Goal: Task Accomplishment & Management: Use online tool/utility

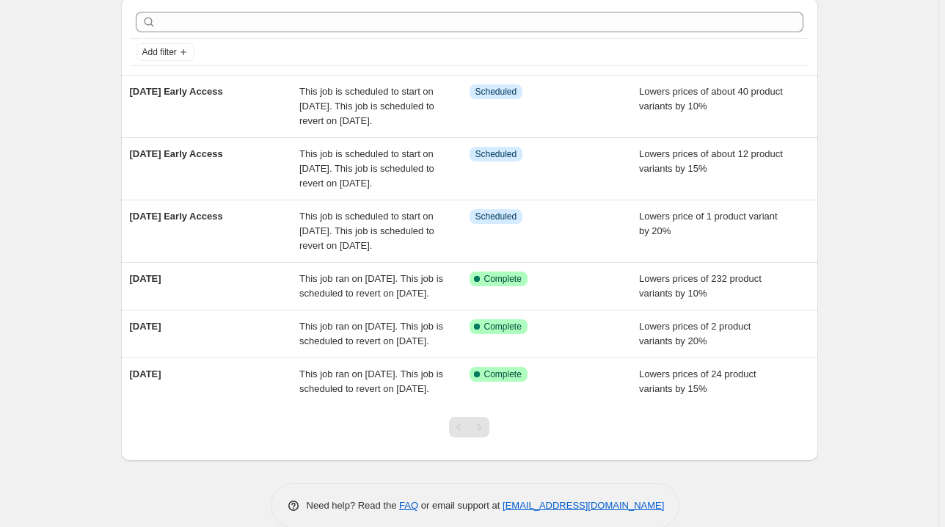
scroll to position [117, 0]
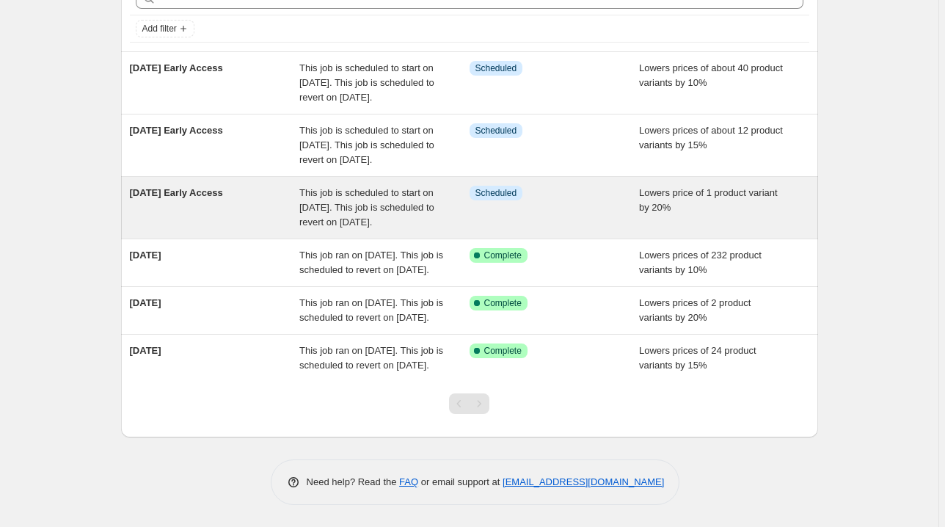
click at [347, 194] on span "This job is scheduled to start on [DATE]. This job is scheduled to revert on [D…" at bounding box center [366, 207] width 135 height 40
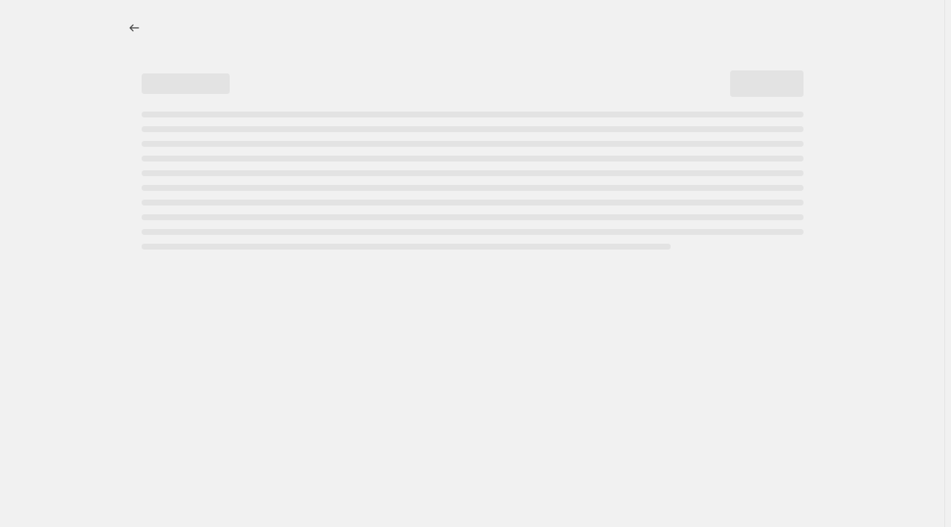
select select "percentage"
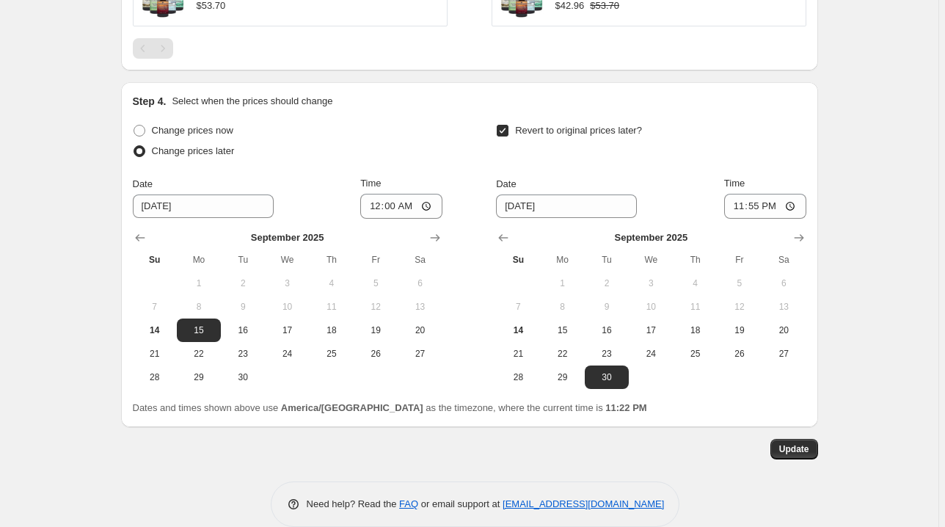
scroll to position [1136, 0]
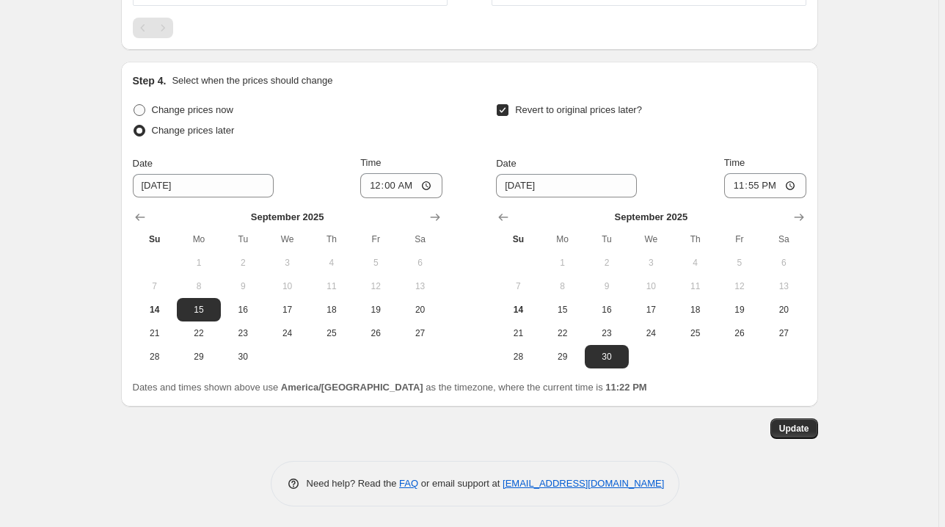
click at [192, 106] on span "Change prices now" at bounding box center [192, 109] width 81 height 11
click at [134, 105] on input "Change prices now" at bounding box center [134, 104] width 1 height 1
radio input "true"
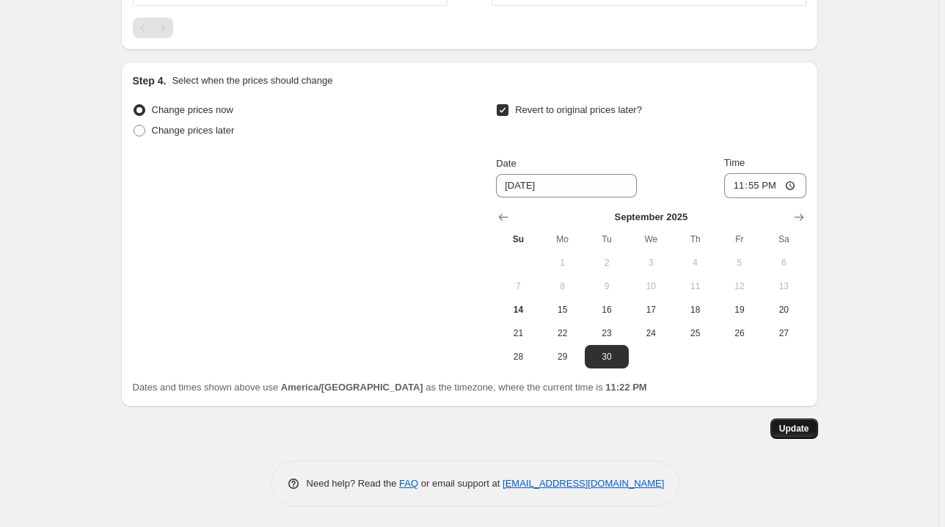
click at [794, 426] on span "Update" at bounding box center [794, 429] width 30 height 12
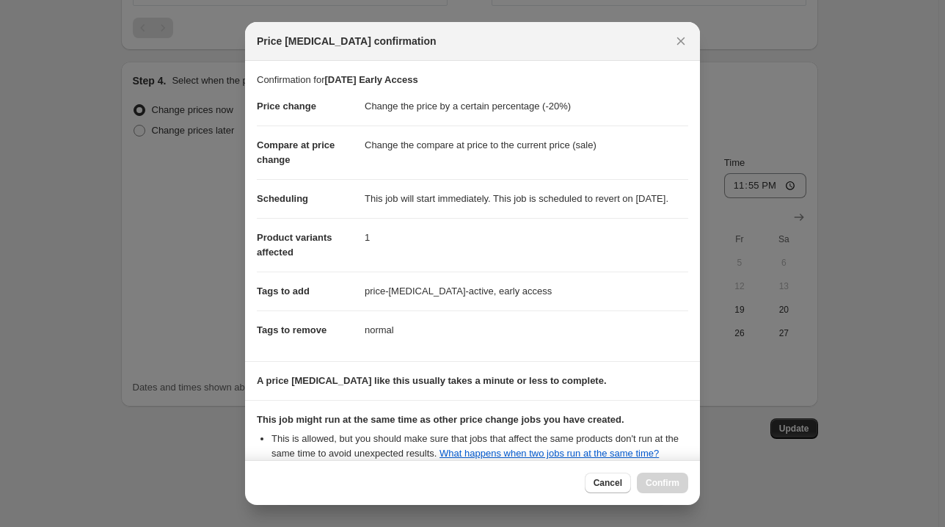
scroll to position [196, 0]
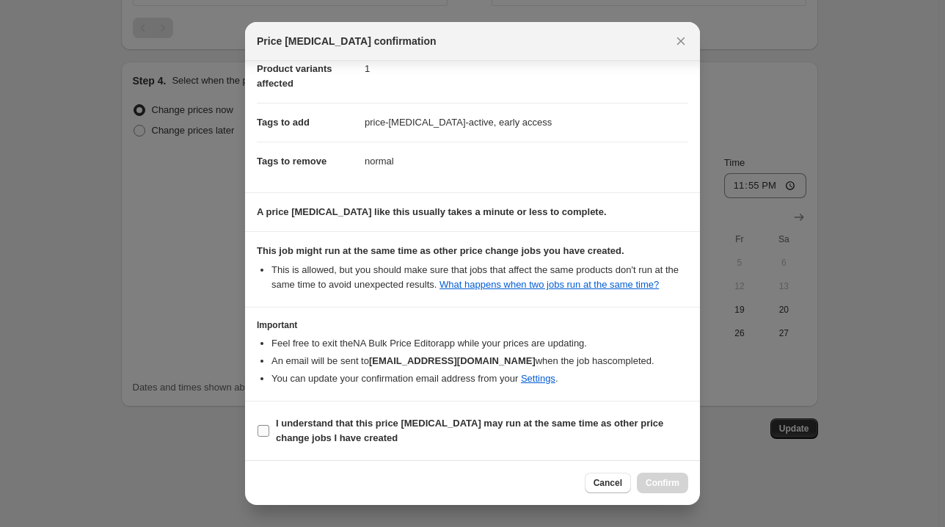
click at [577, 425] on b "I understand that this price [MEDICAL_DATA] may run at the same time as other p…" at bounding box center [469, 430] width 387 height 26
click at [269, 425] on input "I understand that this price [MEDICAL_DATA] may run at the same time as other p…" at bounding box center [264, 431] width 12 height 12
checkbox input "true"
click at [654, 481] on span "Confirm" at bounding box center [663, 483] width 34 height 12
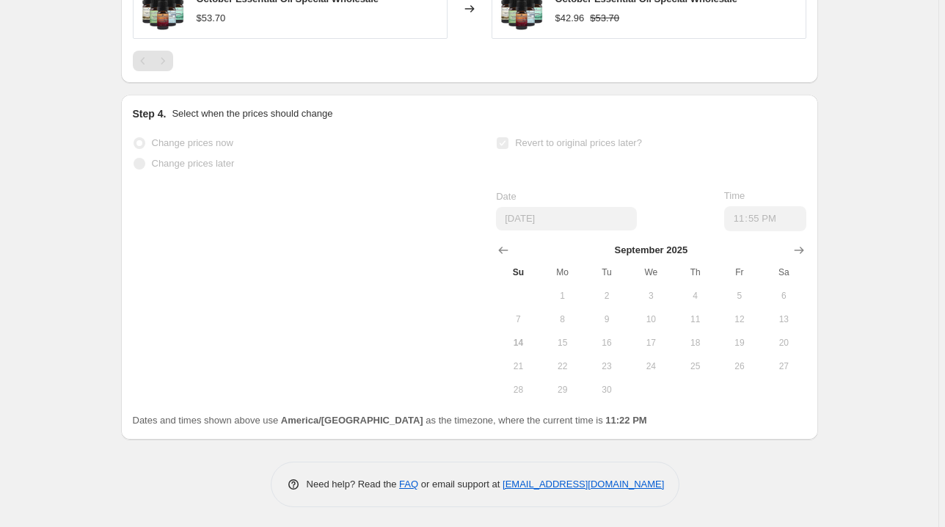
scroll to position [0, 0]
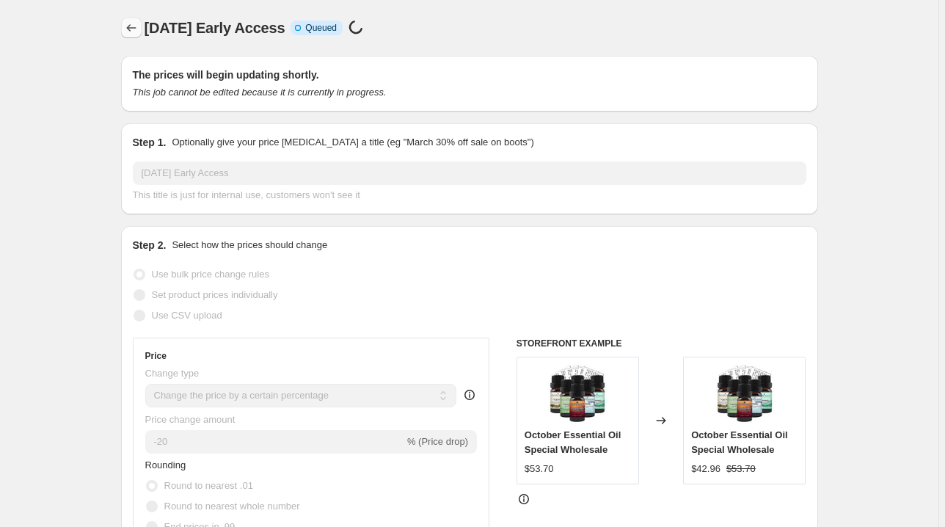
click at [131, 25] on icon "Price change jobs" at bounding box center [131, 28] width 15 height 15
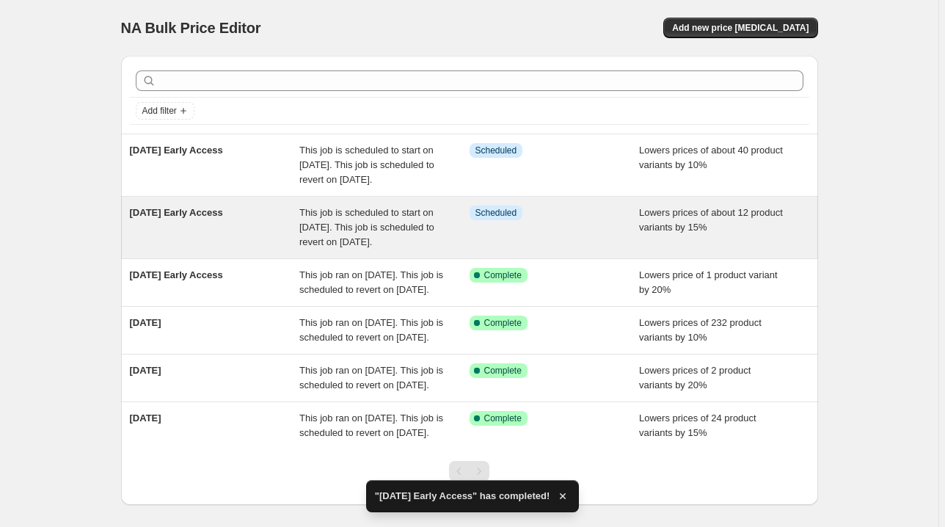
click at [687, 230] on span "Lowers prices of about 12 product variants by 15%" at bounding box center [711, 220] width 144 height 26
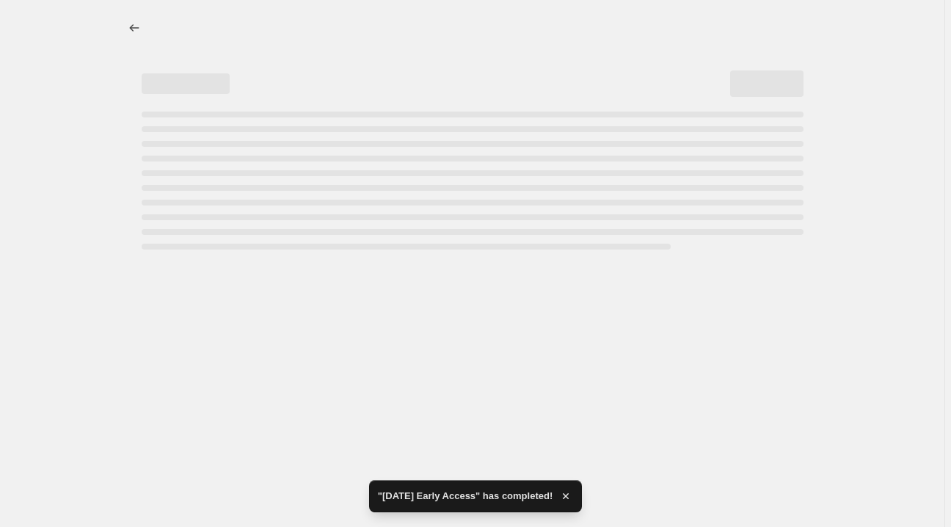
select select "percentage"
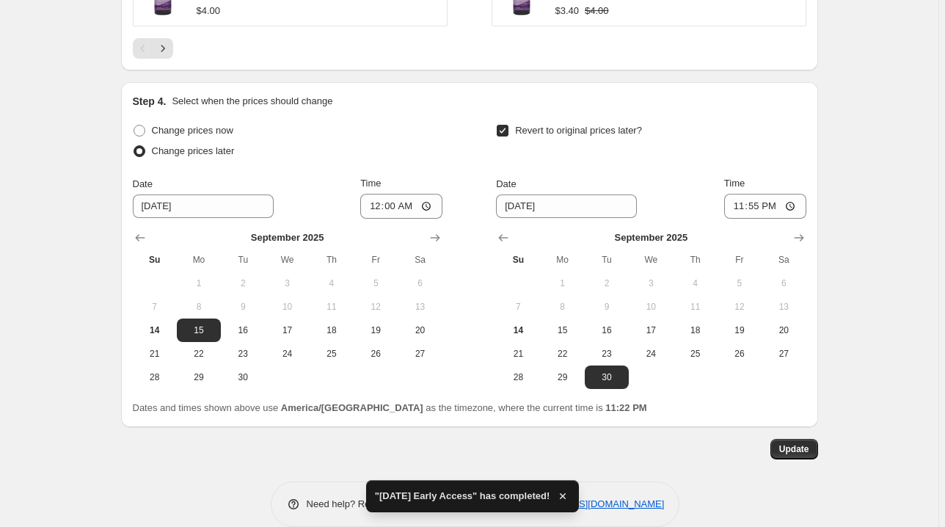
scroll to position [1428, 0]
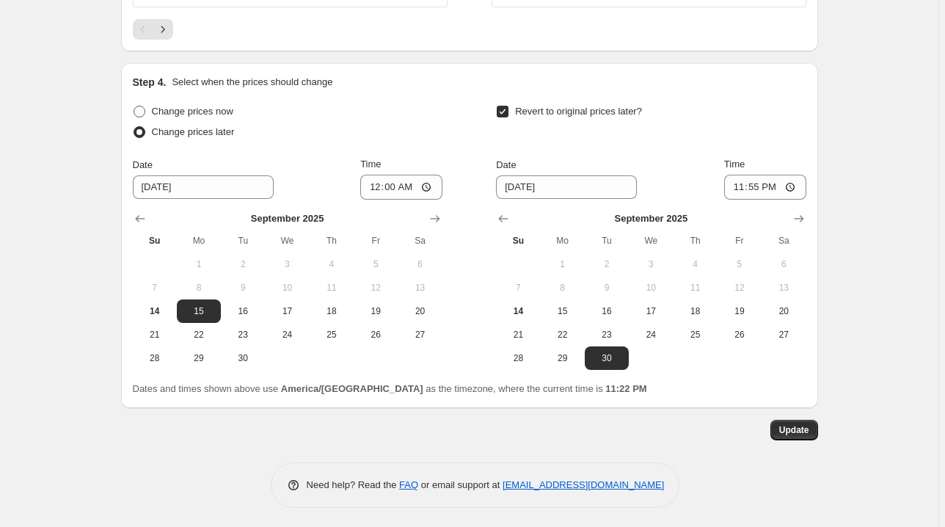
click at [139, 106] on span at bounding box center [140, 112] width 12 height 12
click at [134, 106] on input "Change prices now" at bounding box center [134, 106] width 1 height 1
radio input "true"
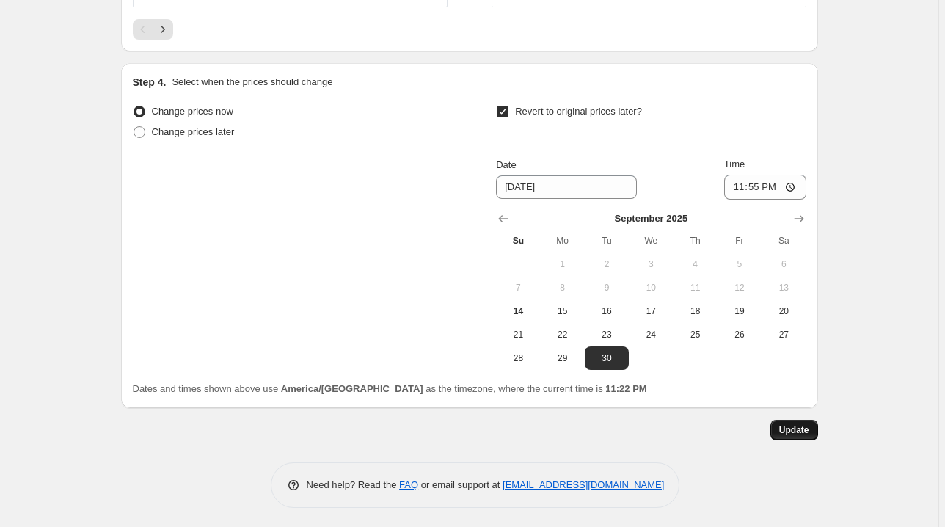
click at [792, 429] on span "Update" at bounding box center [794, 430] width 30 height 12
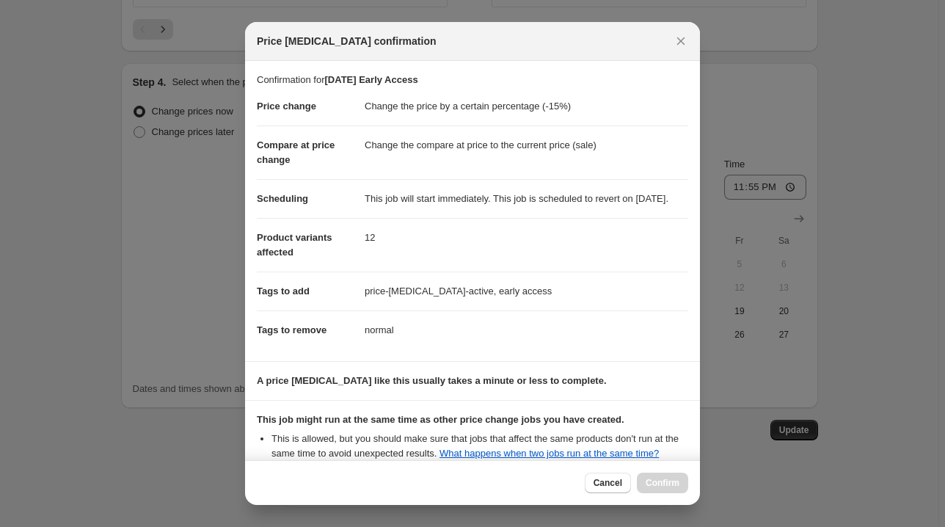
scroll to position [196, 0]
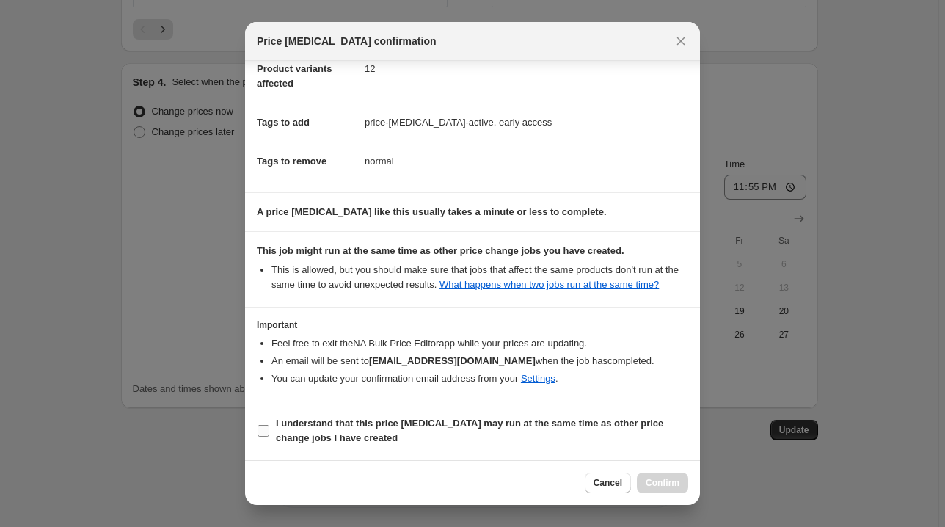
click at [555, 420] on b "I understand that this price [MEDICAL_DATA] may run at the same time as other p…" at bounding box center [469, 430] width 387 height 26
click at [269, 425] on input "I understand that this price [MEDICAL_DATA] may run at the same time as other p…" at bounding box center [264, 431] width 12 height 12
checkbox input "true"
click at [660, 481] on span "Confirm" at bounding box center [663, 483] width 34 height 12
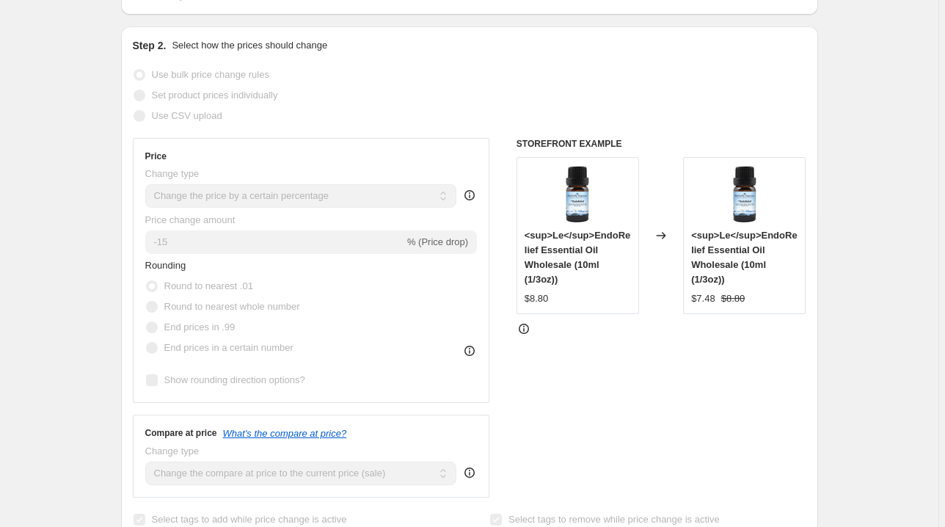
scroll to position [0, 0]
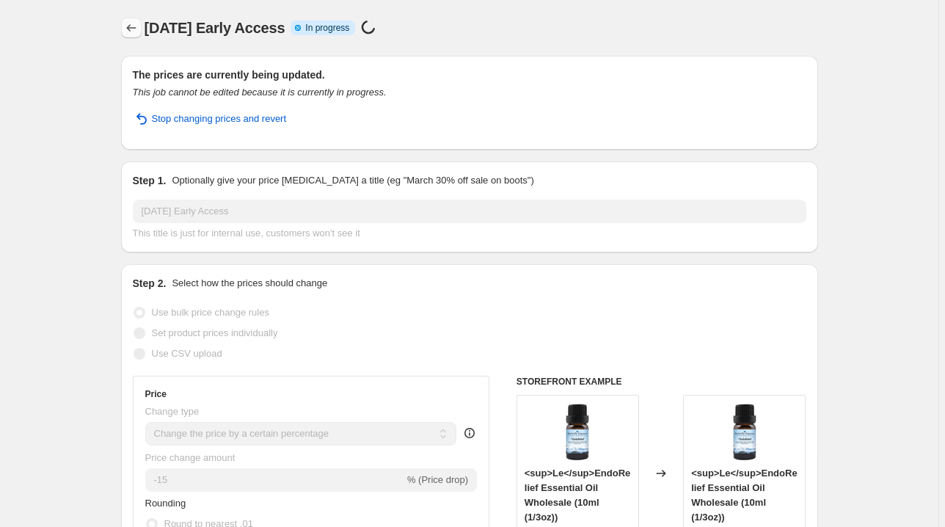
click at [135, 29] on icon "Price change jobs" at bounding box center [131, 28] width 15 height 15
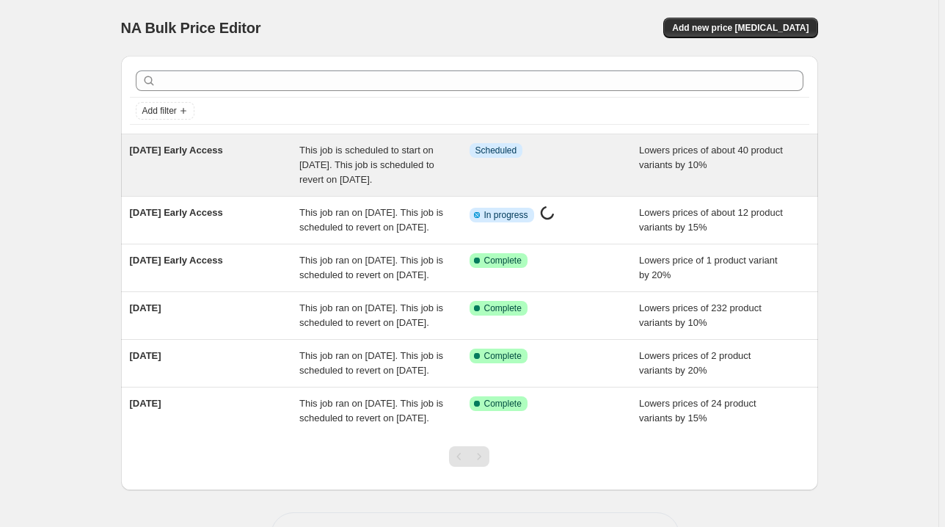
click at [437, 187] on div "This job is scheduled to start on [DATE]. This job is scheduled to revert on [D…" at bounding box center [384, 165] width 170 height 44
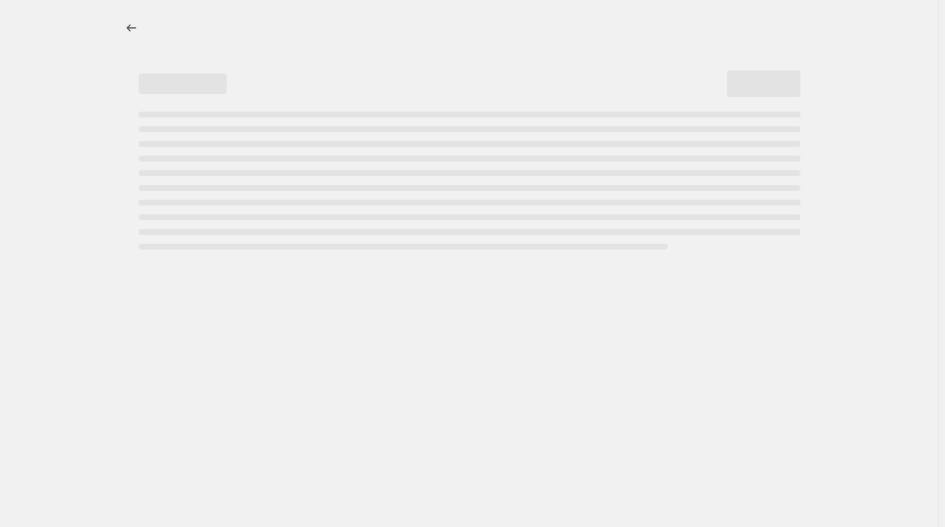
select select "percentage"
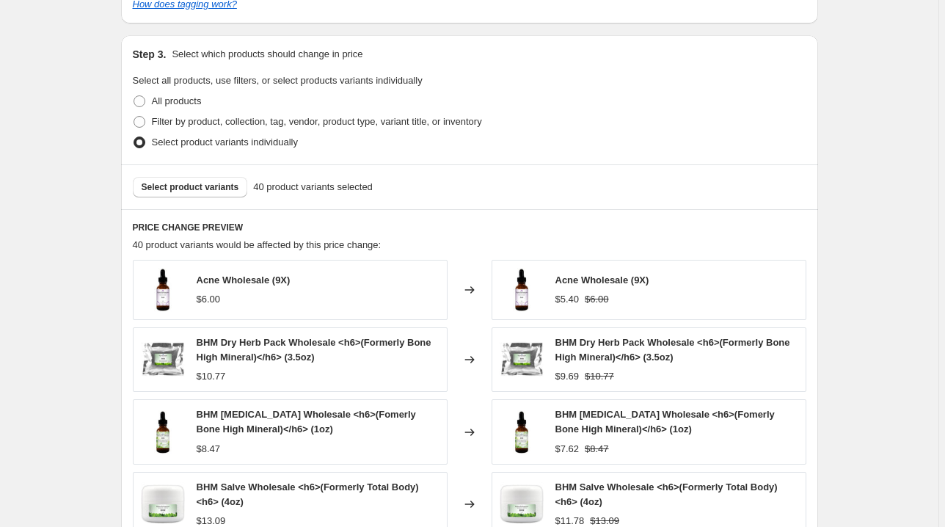
scroll to position [880, 0]
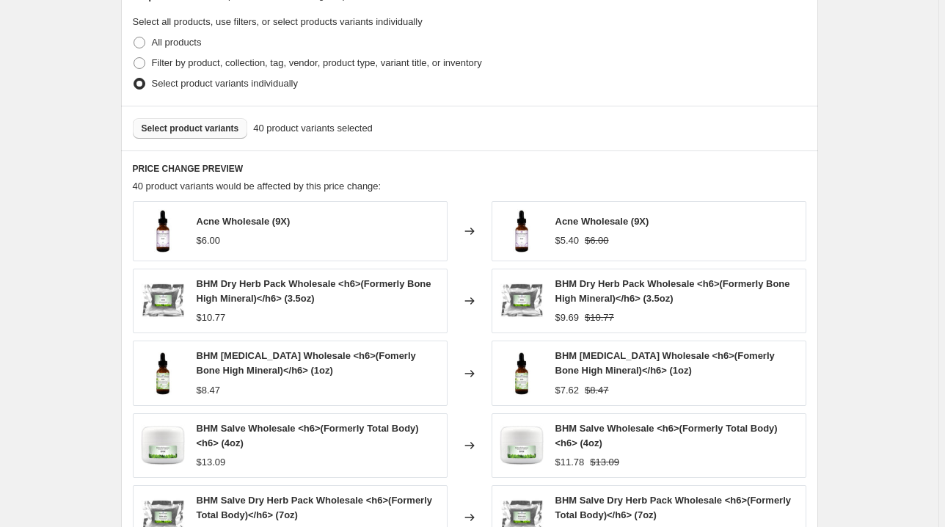
click at [165, 126] on span "Select product variants" at bounding box center [191, 129] width 98 height 12
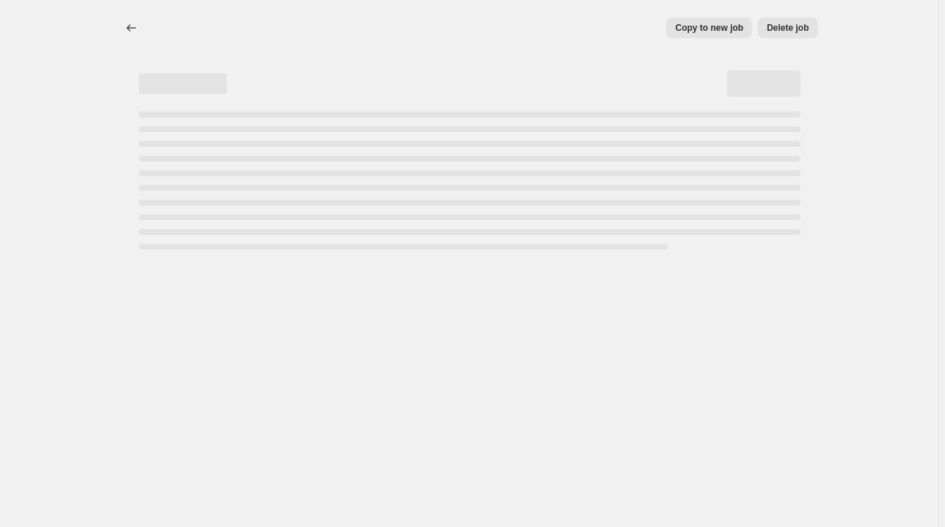
scroll to position [0, 0]
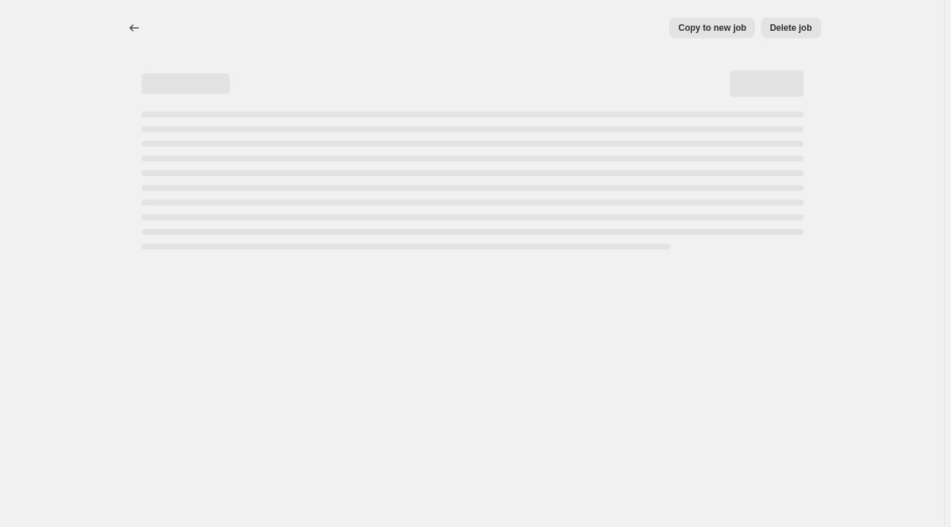
select select "percentage"
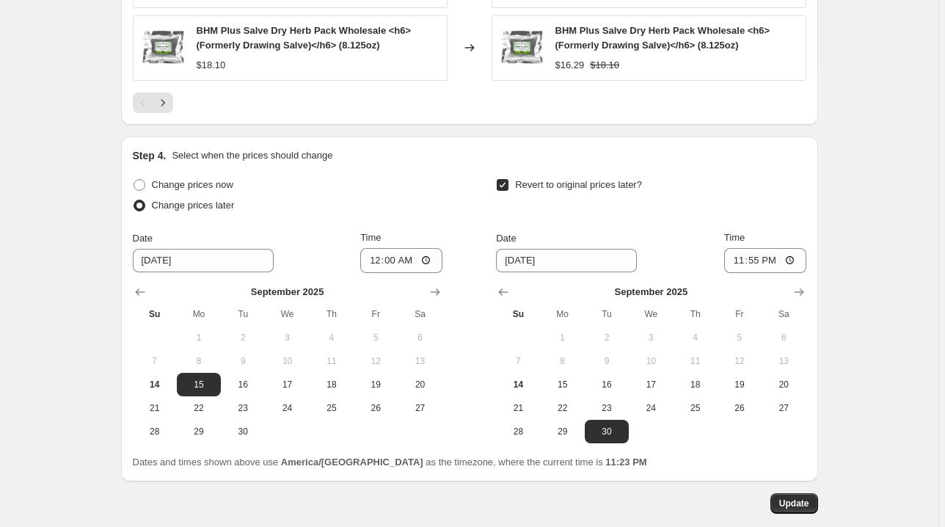
scroll to position [1409, 0]
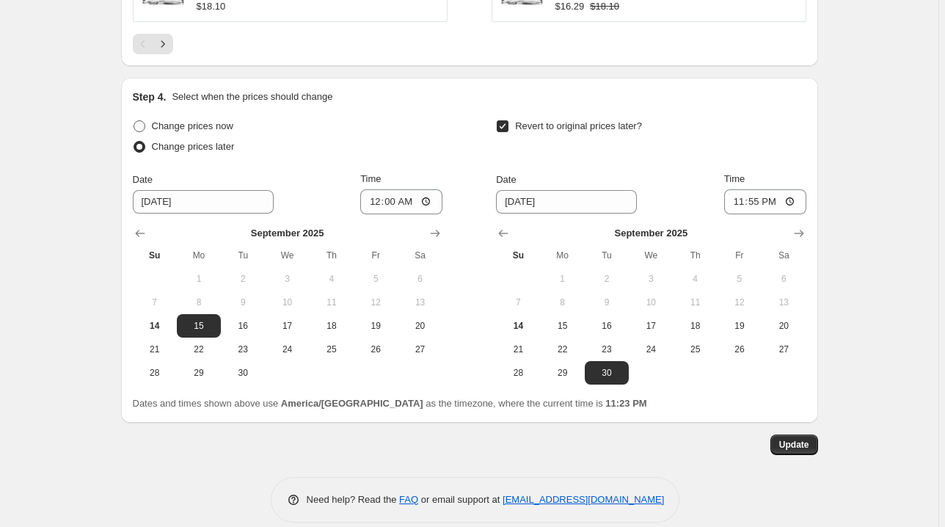
click at [145, 120] on span at bounding box center [140, 126] width 12 height 12
click at [134, 120] on input "Change prices now" at bounding box center [134, 120] width 1 height 1
radio input "true"
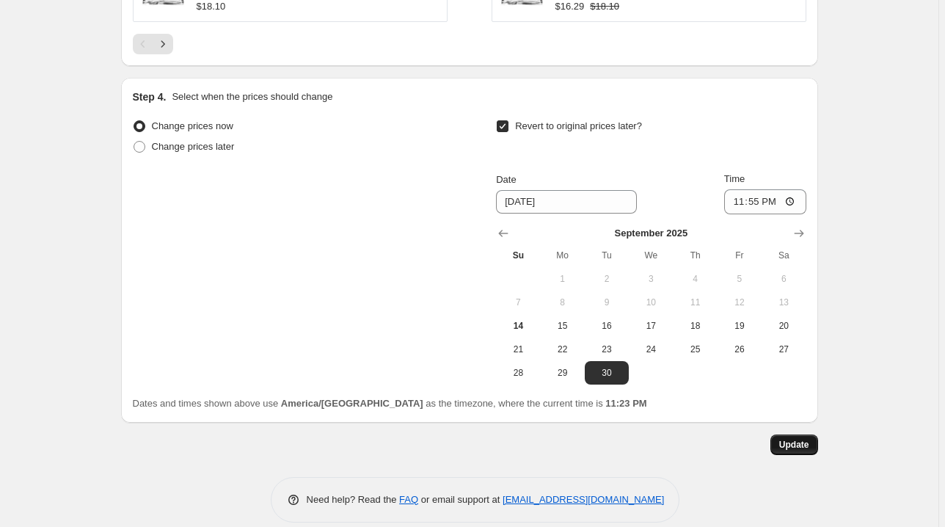
click at [800, 442] on span "Update" at bounding box center [794, 445] width 30 height 12
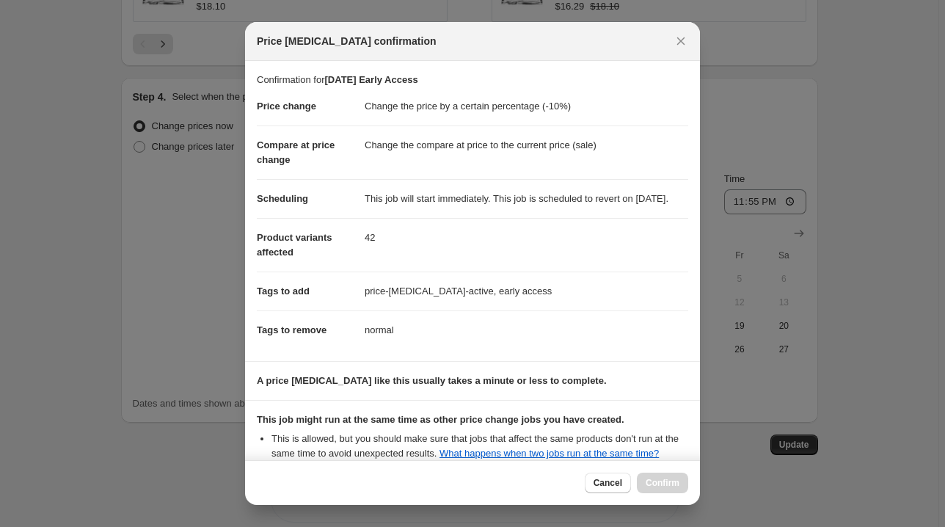
scroll to position [196, 0]
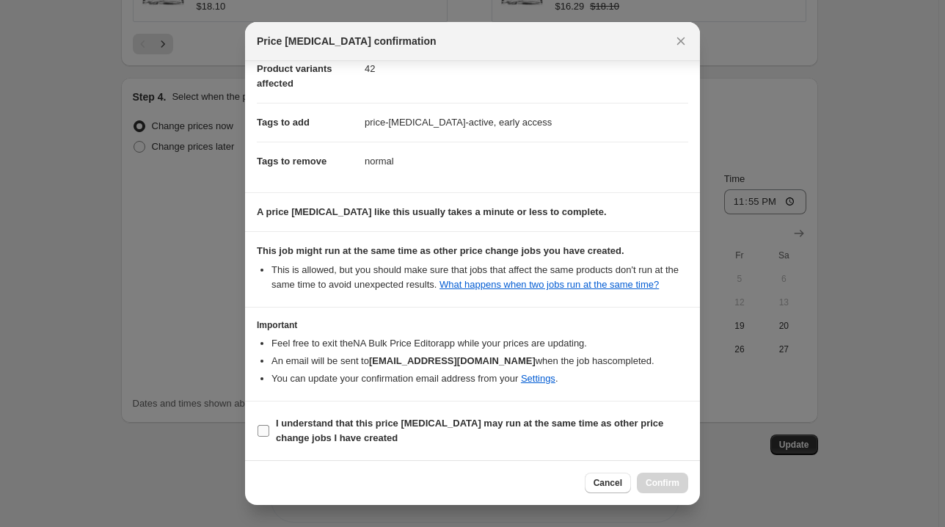
click at [605, 426] on b "I understand that this price [MEDICAL_DATA] may run at the same time as other p…" at bounding box center [469, 430] width 387 height 26
click at [269, 426] on input "I understand that this price [MEDICAL_DATA] may run at the same time as other p…" at bounding box center [264, 431] width 12 height 12
checkbox input "true"
click at [666, 481] on span "Confirm" at bounding box center [663, 483] width 34 height 12
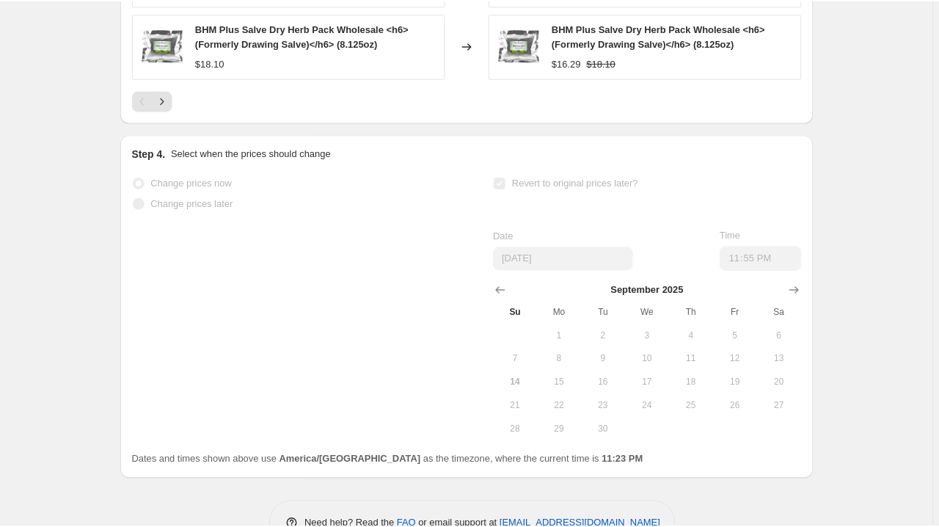
scroll to position [1407, 0]
